Goal: Task Accomplishment & Management: Complete application form

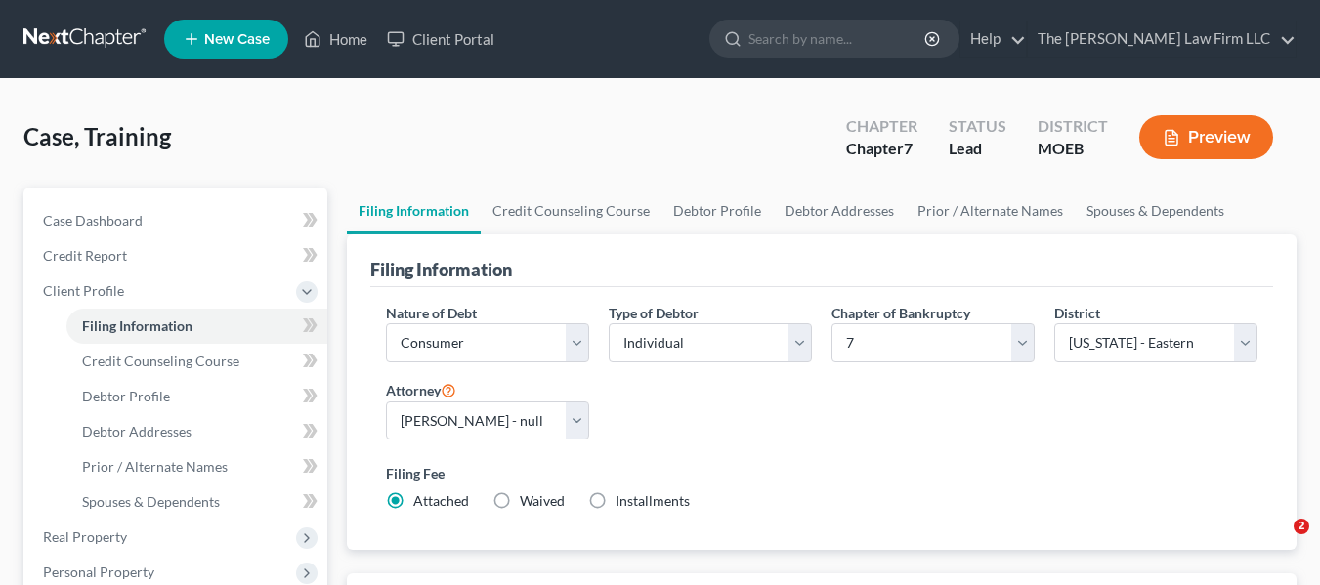
select select "1"
select select "0"
select select "45"
select select "0"
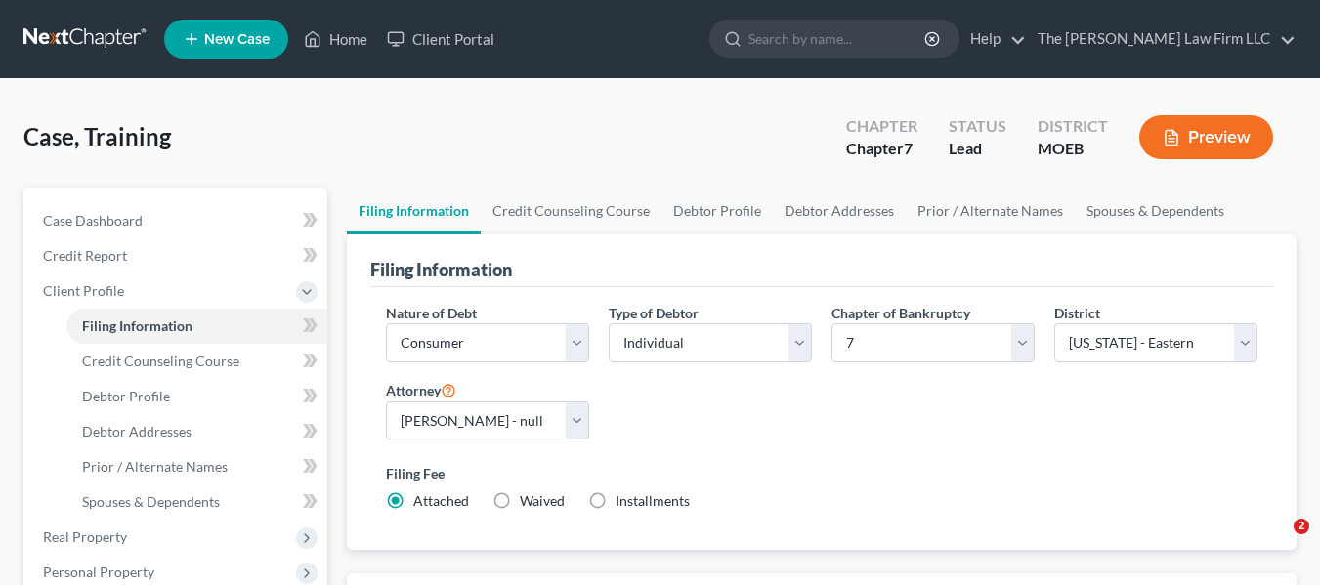
select select "26"
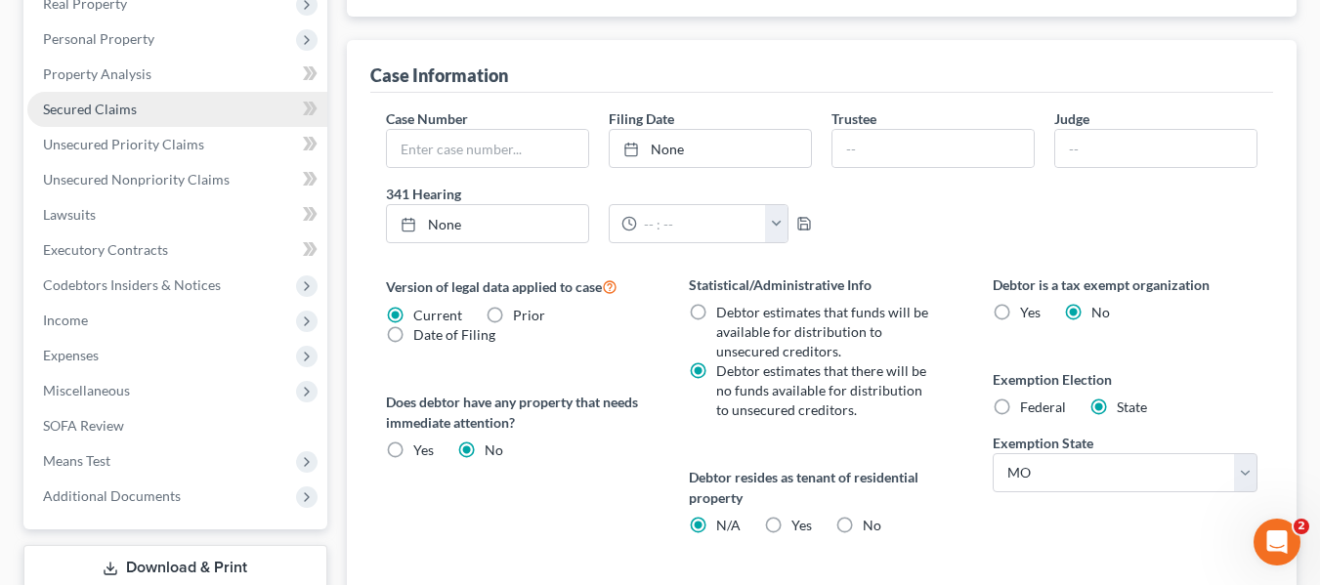
scroll to position [519, 0]
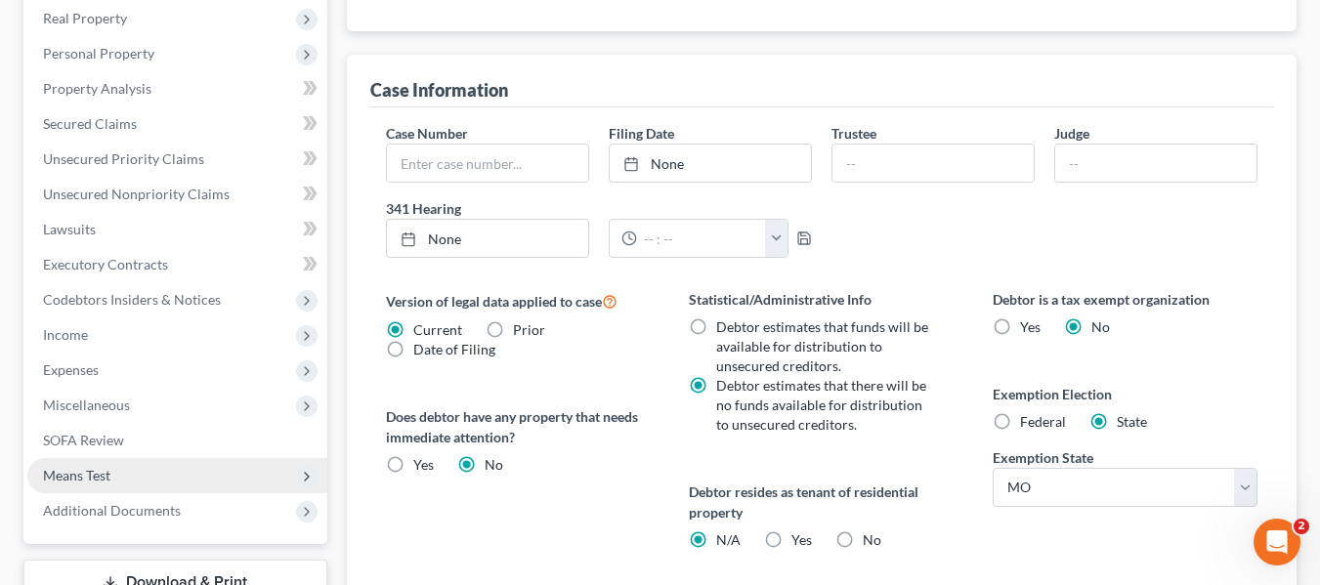
click at [165, 467] on span "Means Test" at bounding box center [177, 475] width 300 height 35
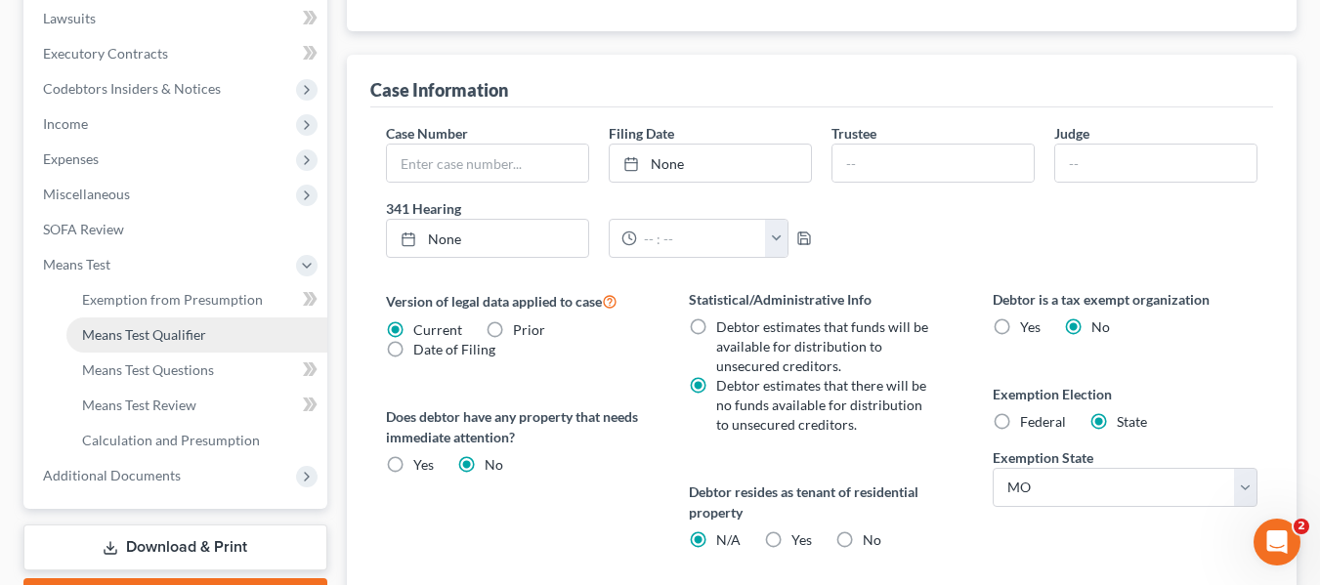
click at [230, 330] on link "Means Test Qualifier" at bounding box center [196, 335] width 261 height 35
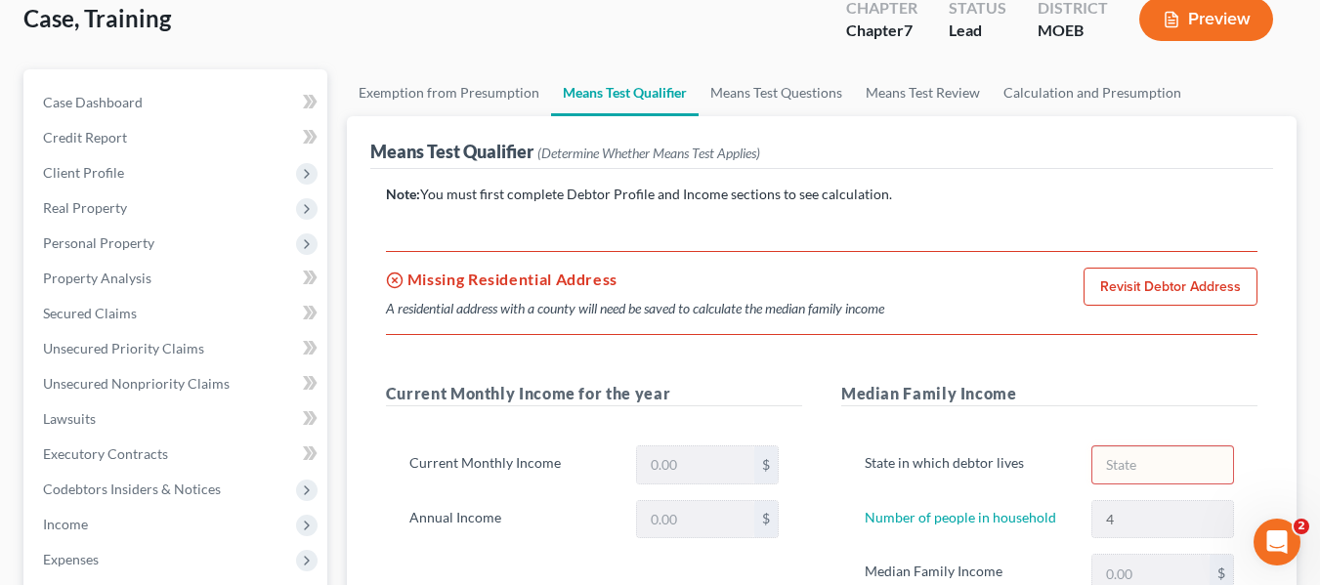
scroll to position [119, 0]
click at [1158, 278] on link "Revisit Debtor Address" at bounding box center [1171, 286] width 174 height 39
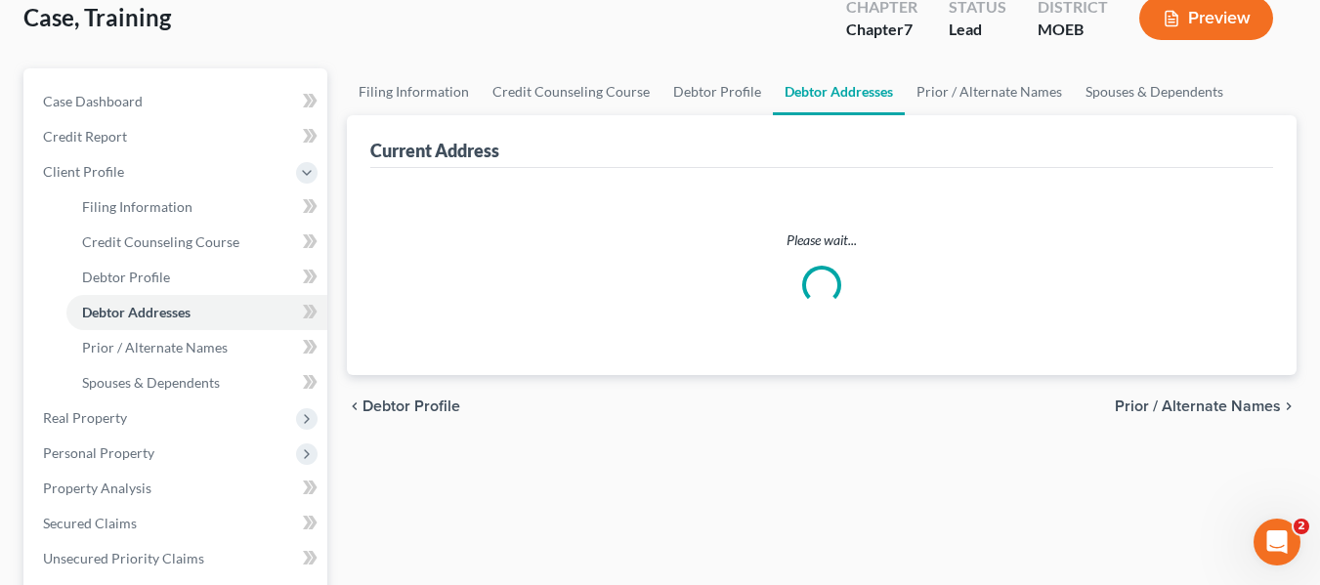
scroll to position [116, 0]
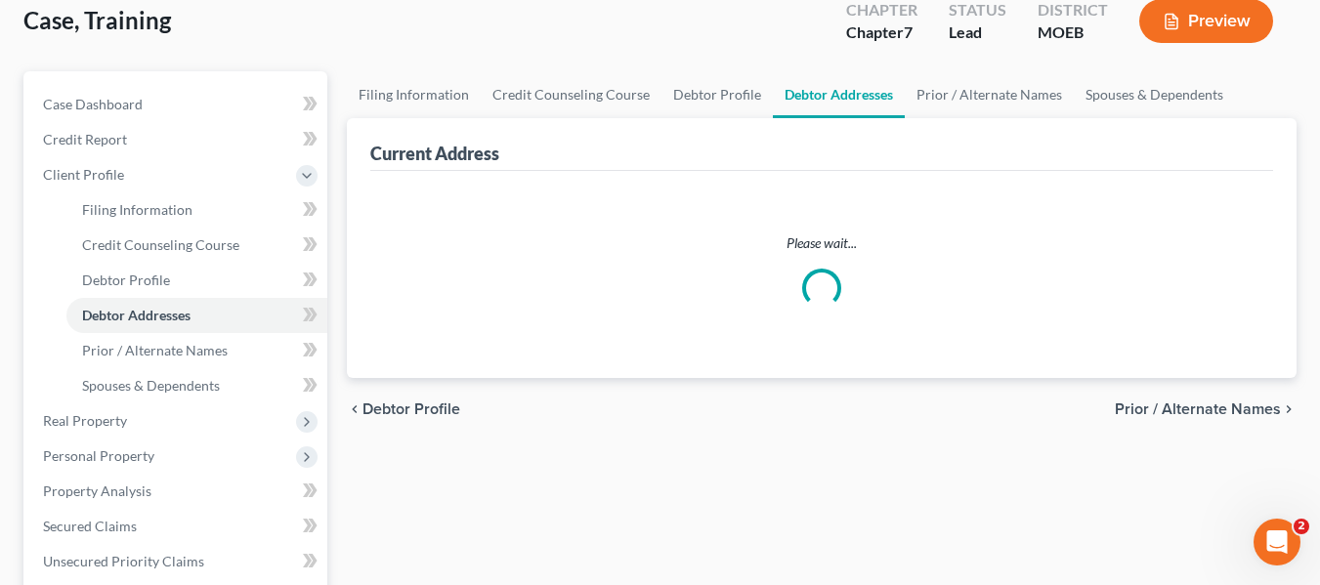
select select "0"
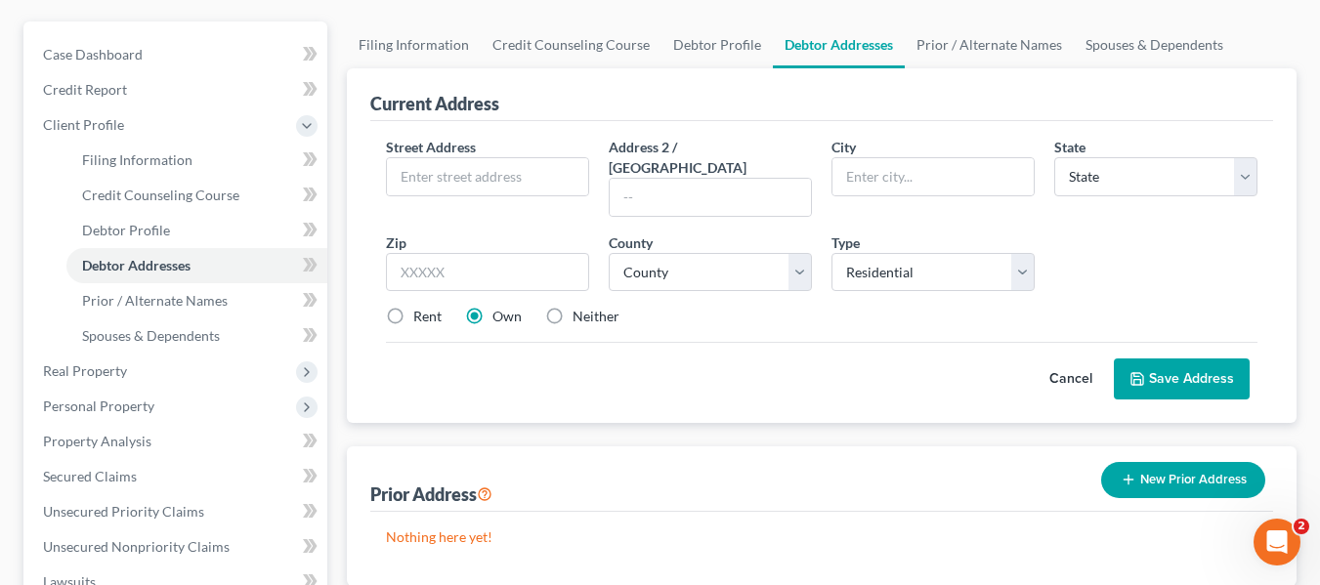
scroll to position [168, 0]
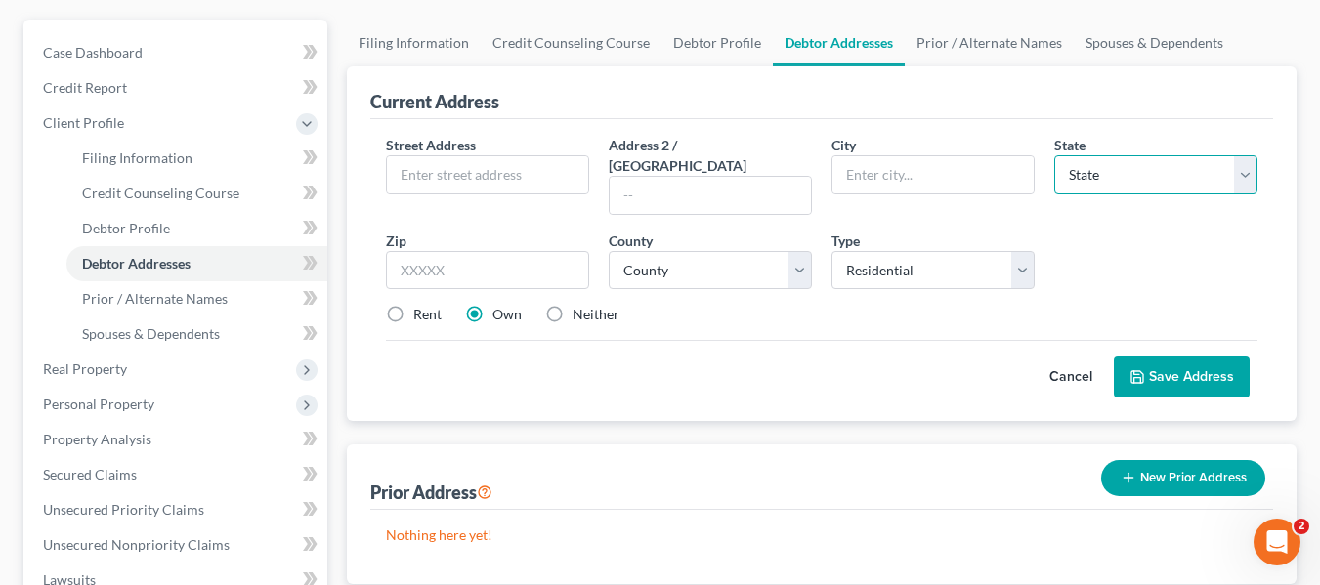
click at [1129, 162] on select "State [US_STATE] AK AR AZ CA CO CT DE DC [GEOGRAPHIC_DATA] [GEOGRAPHIC_DATA] GU…" at bounding box center [1155, 174] width 203 height 39
select select "26"
click at [1054, 155] on select "State [US_STATE] AK AR AZ CA CO CT DE DC [GEOGRAPHIC_DATA] [GEOGRAPHIC_DATA] GU…" at bounding box center [1155, 174] width 203 height 39
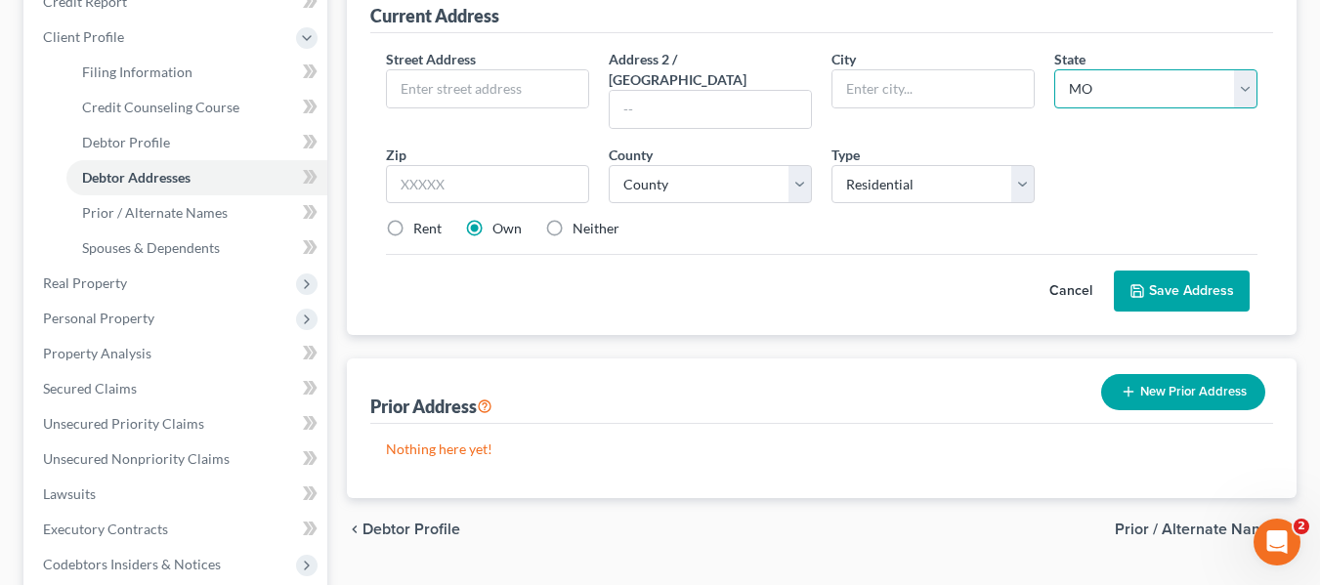
scroll to position [253, 0]
click at [1150, 272] on button "Save Address" at bounding box center [1182, 292] width 136 height 41
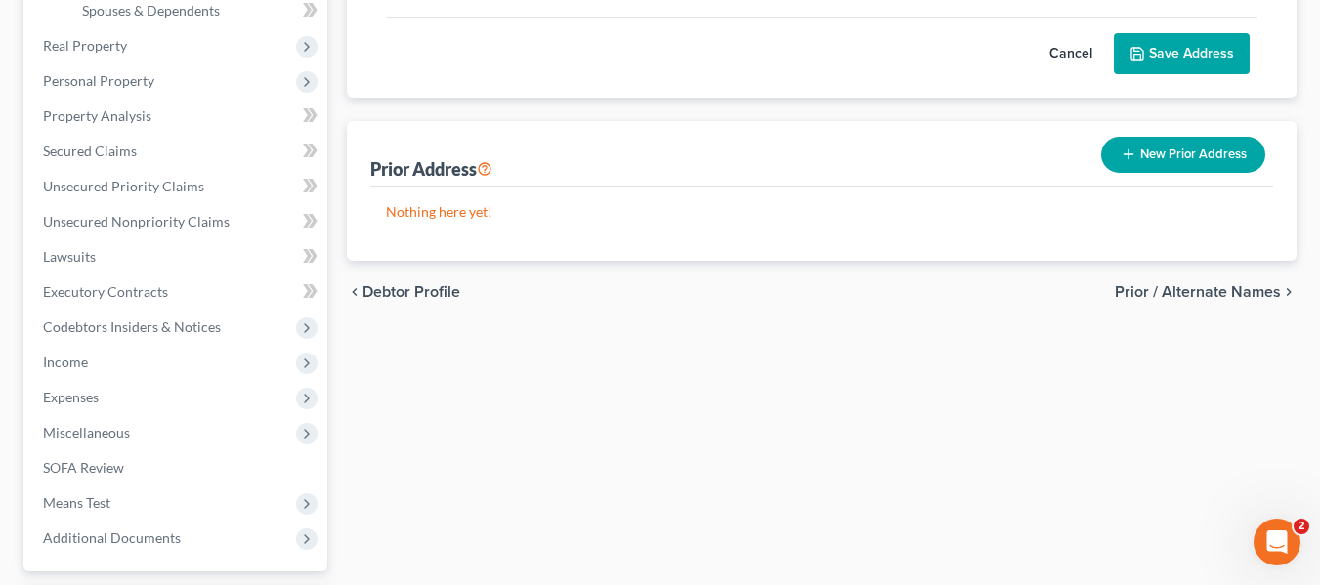
scroll to position [486, 0]
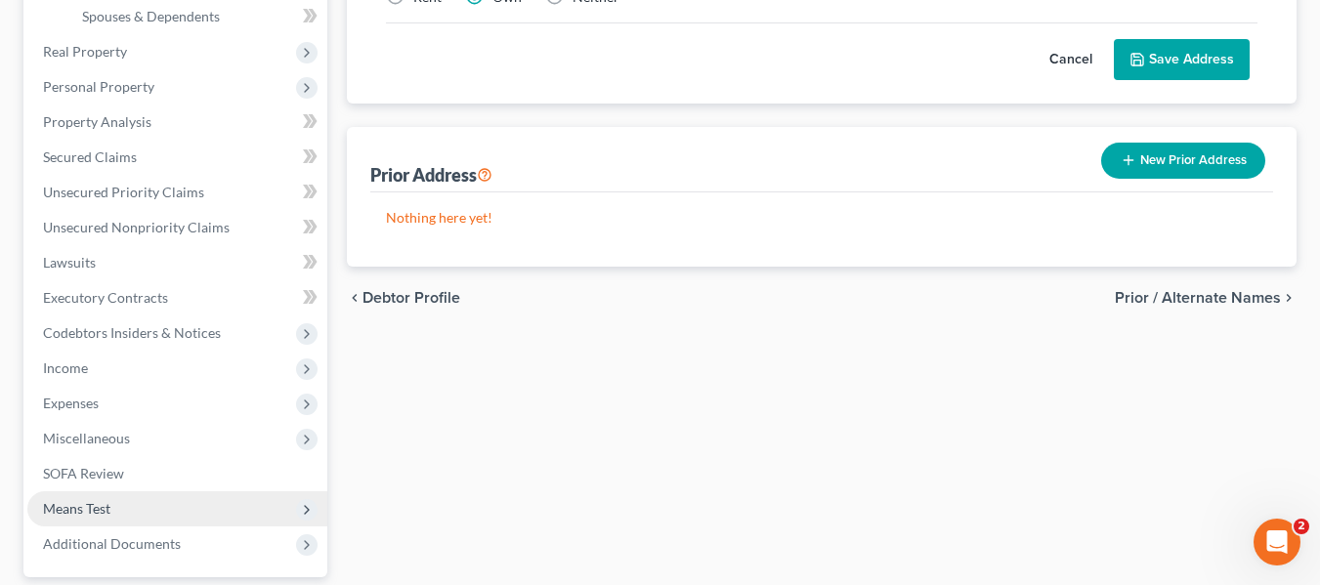
click at [275, 514] on span "Means Test" at bounding box center [177, 509] width 300 height 35
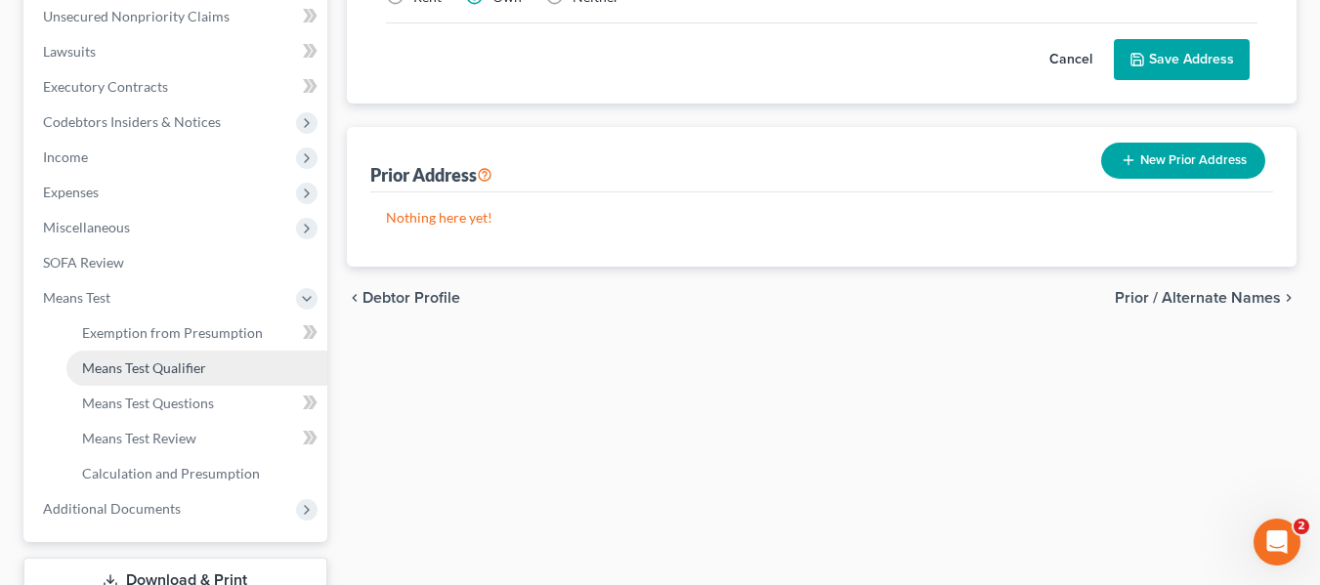
click at [228, 380] on link "Means Test Qualifier" at bounding box center [196, 368] width 261 height 35
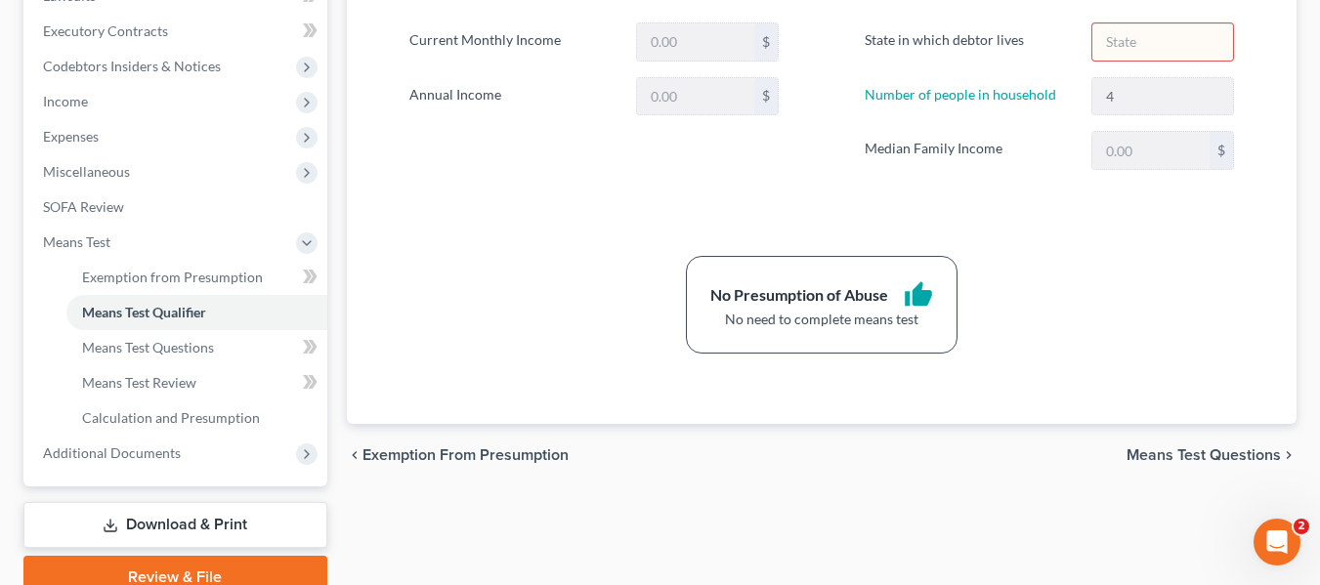
scroll to position [539, 0]
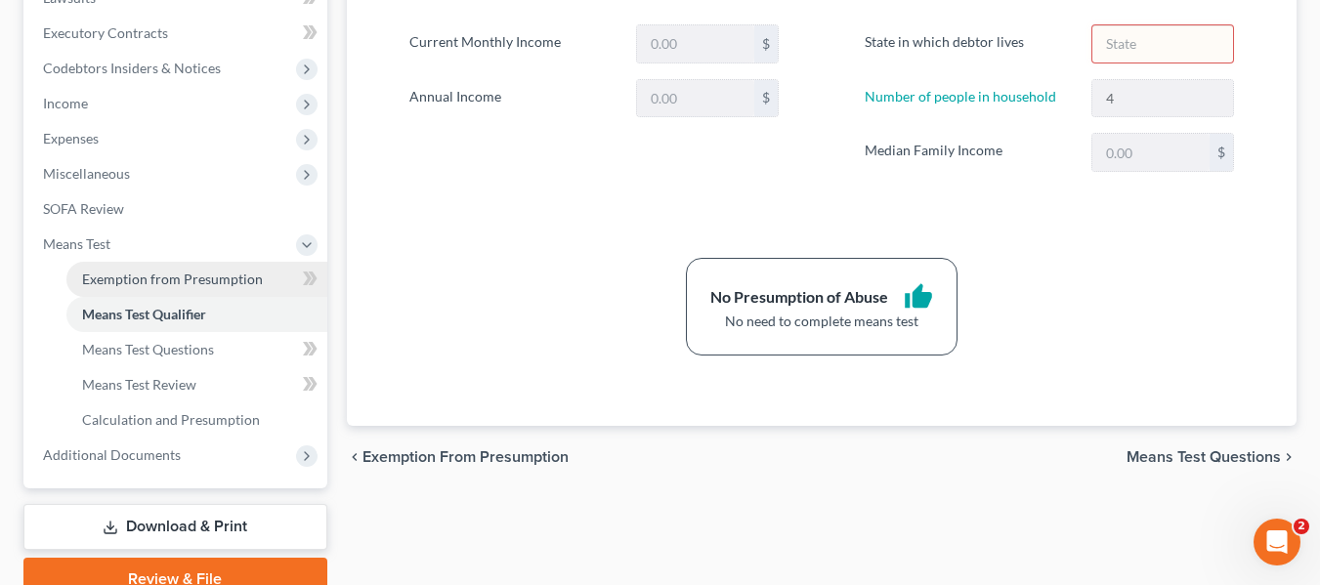
click at [210, 282] on span "Exemption from Presumption" at bounding box center [172, 279] width 181 height 17
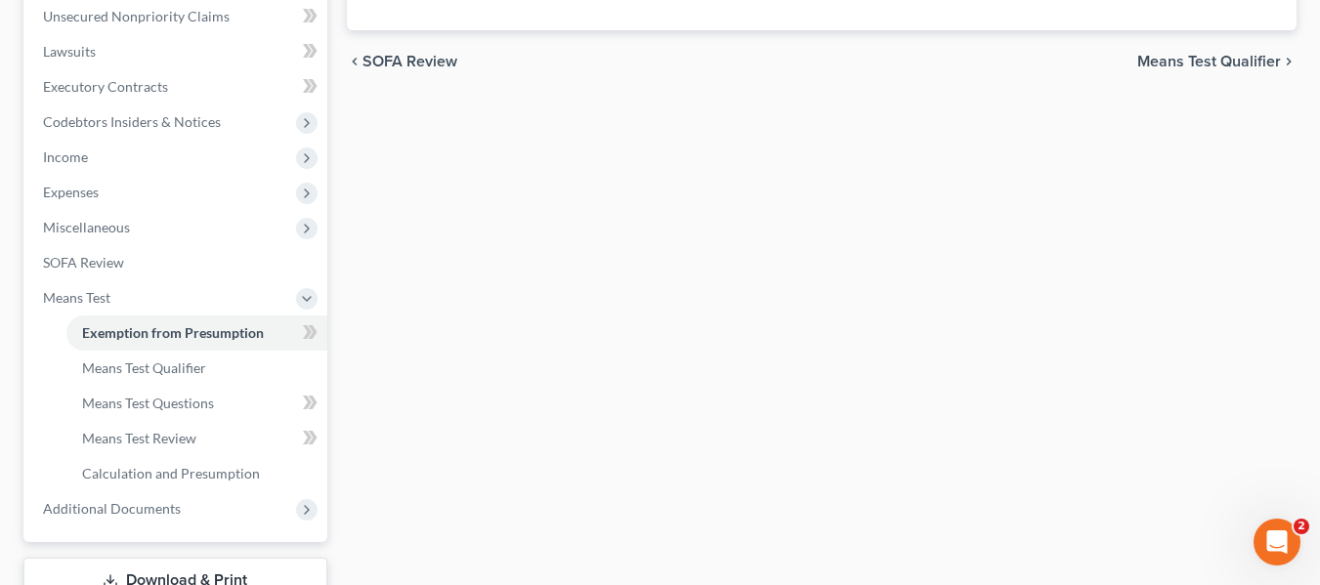
scroll to position [488, 0]
click at [186, 363] on span "Means Test Qualifier" at bounding box center [144, 366] width 124 height 17
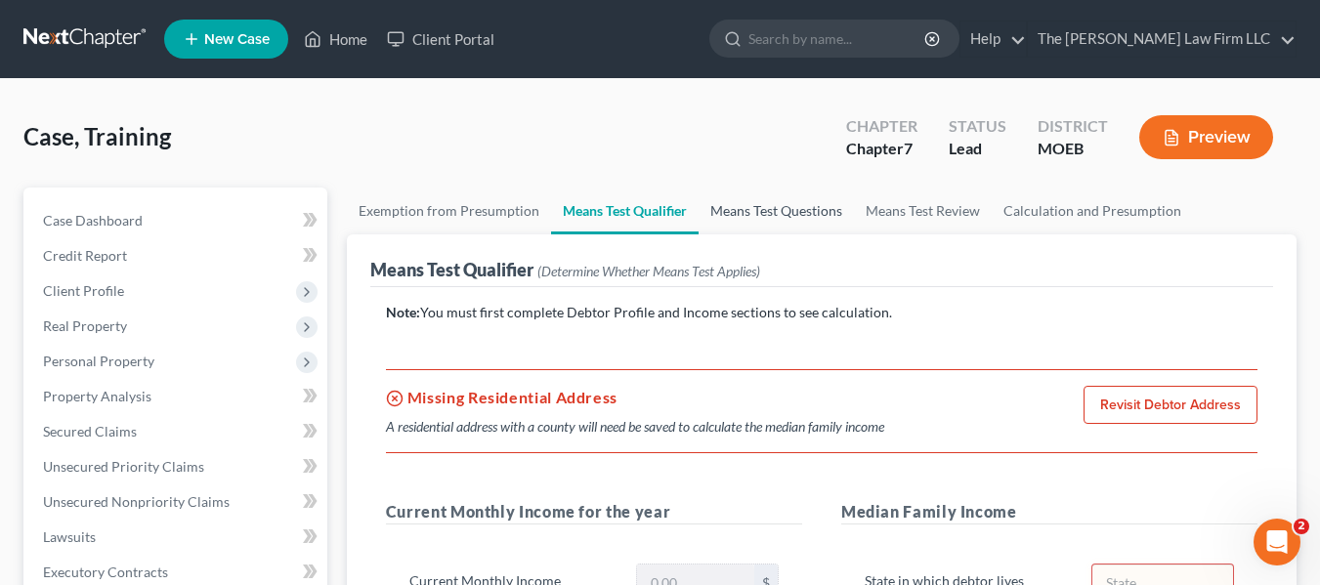
click at [777, 217] on link "Means Test Questions" at bounding box center [776, 211] width 155 height 47
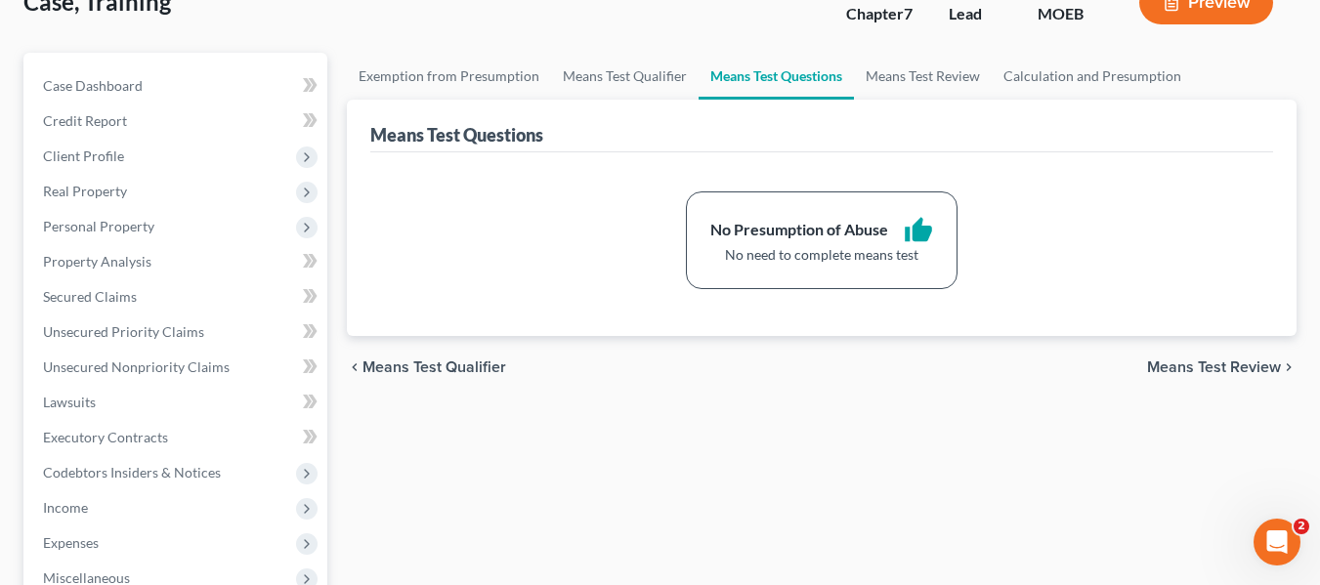
scroll to position [138, 0]
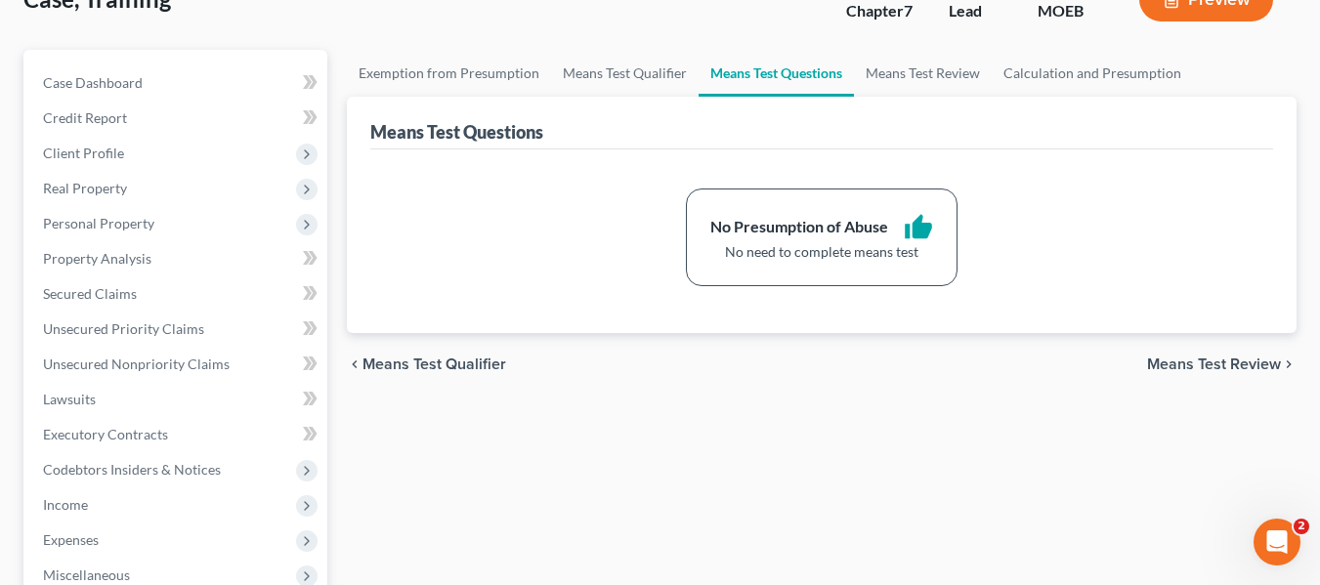
click at [766, 245] on div "No need to complete means test" at bounding box center [821, 252] width 223 height 20
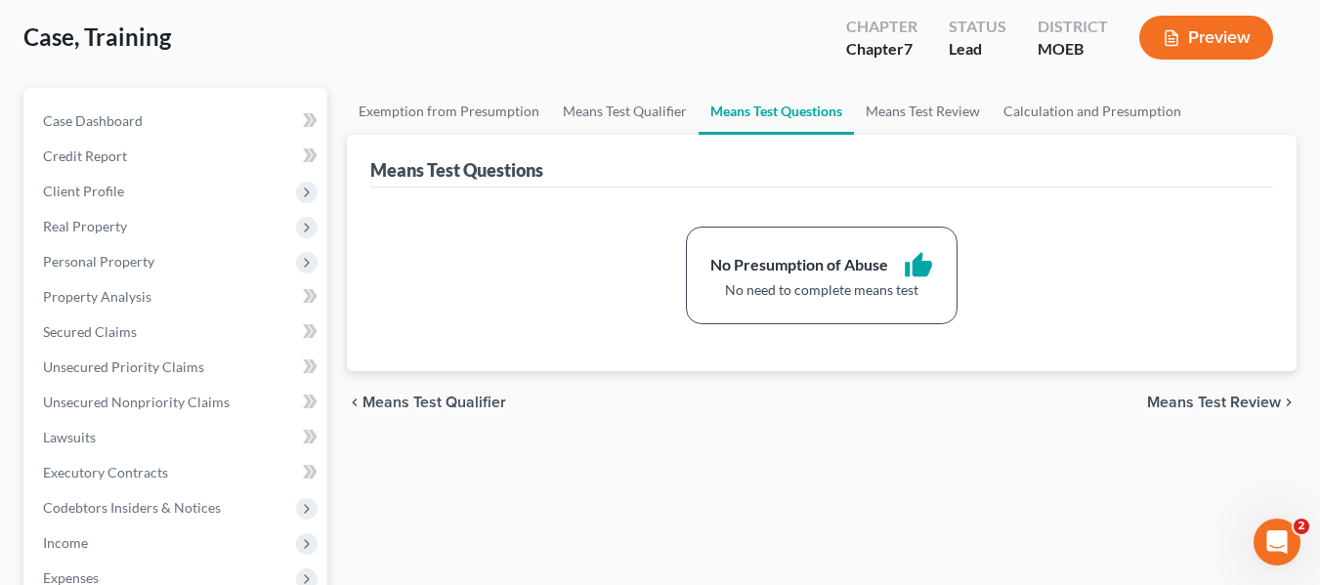
scroll to position [99, 0]
click at [470, 402] on span "Means Test Qualifier" at bounding box center [435, 404] width 144 height 16
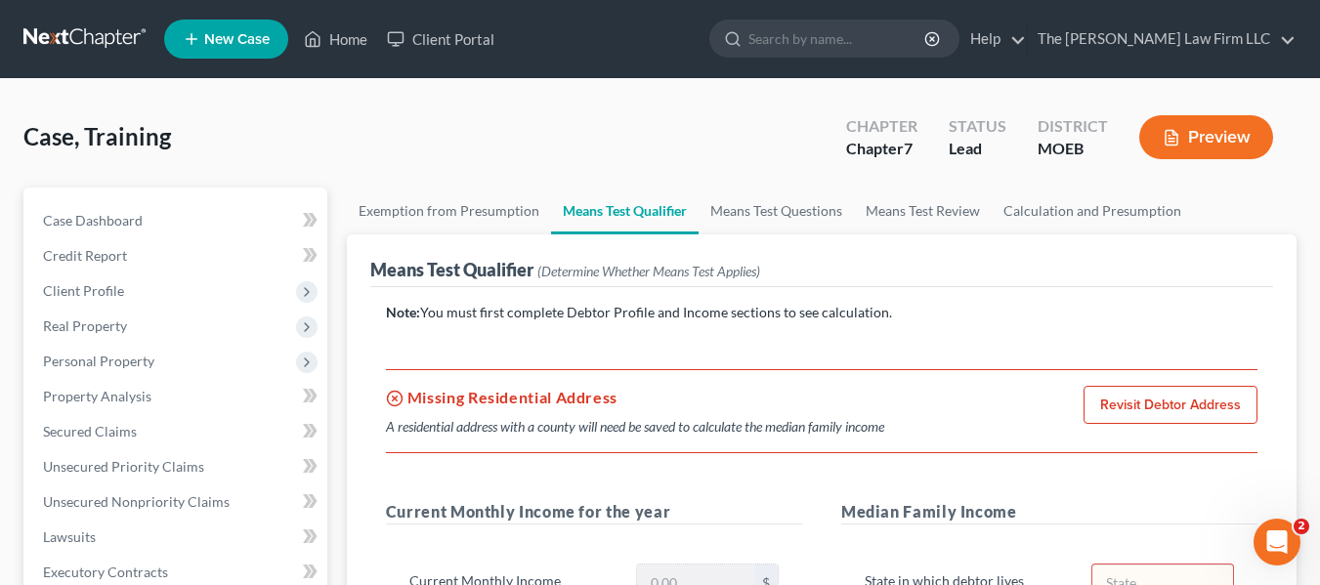
click at [1209, 150] on button "Preview" at bounding box center [1206, 137] width 134 height 44
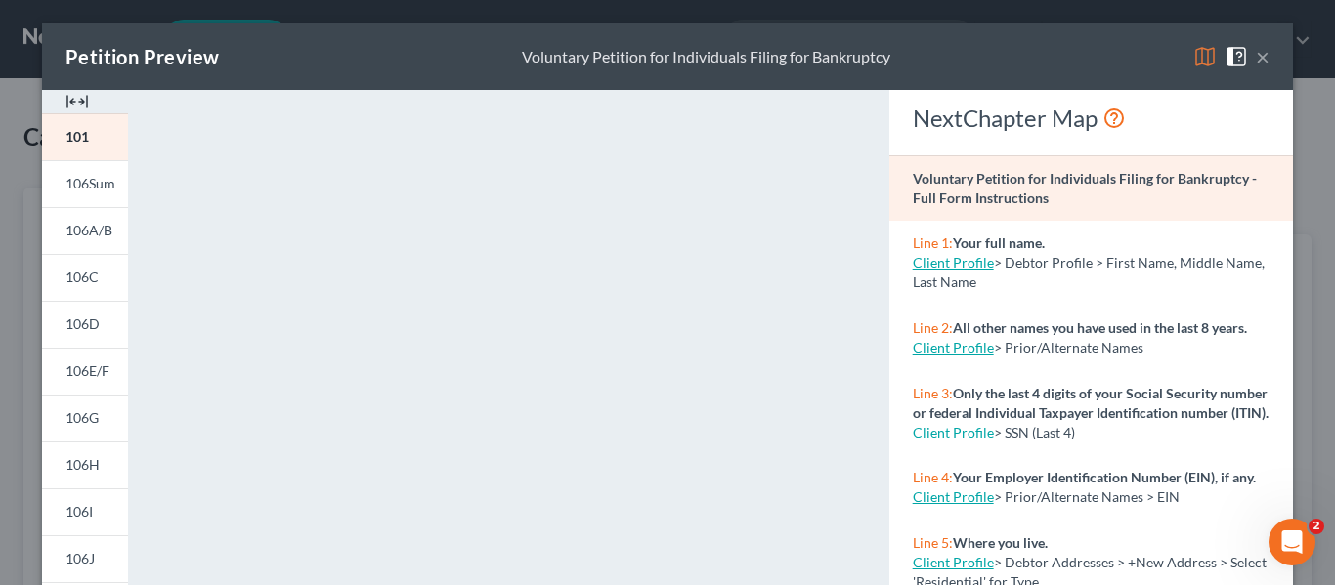
click at [1256, 64] on button "×" at bounding box center [1263, 56] width 14 height 23
